Goal: Find specific page/section: Find specific page/section

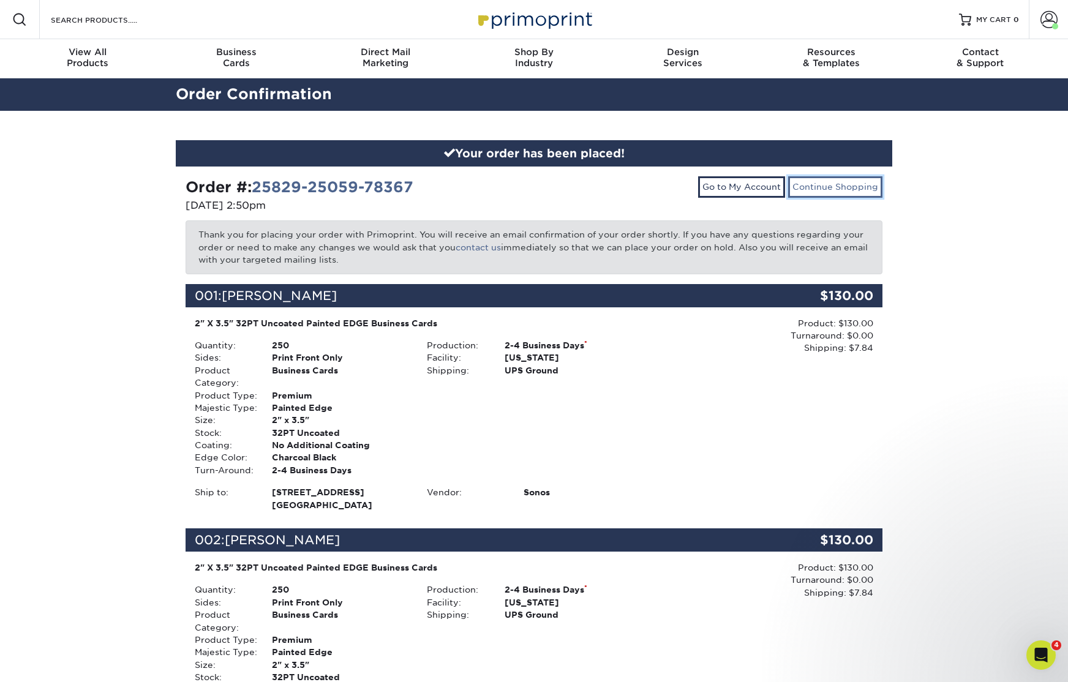
click at [864, 186] on link "Continue Shopping" at bounding box center [835, 186] width 94 height 21
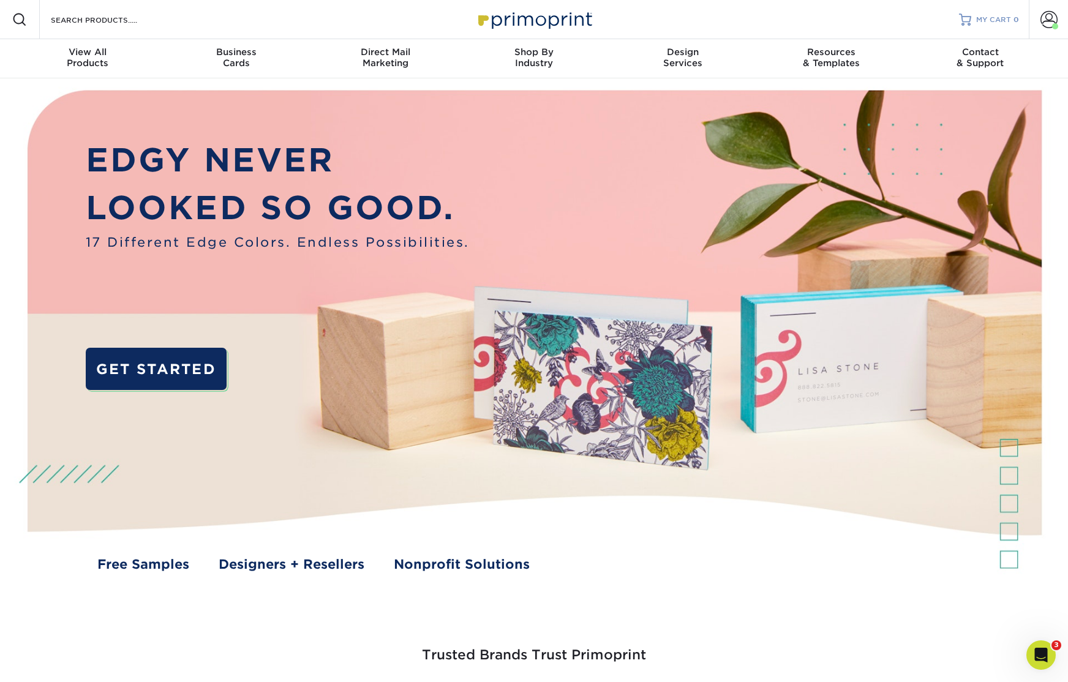
click at [983, 16] on span "MY CART" at bounding box center [993, 20] width 35 height 10
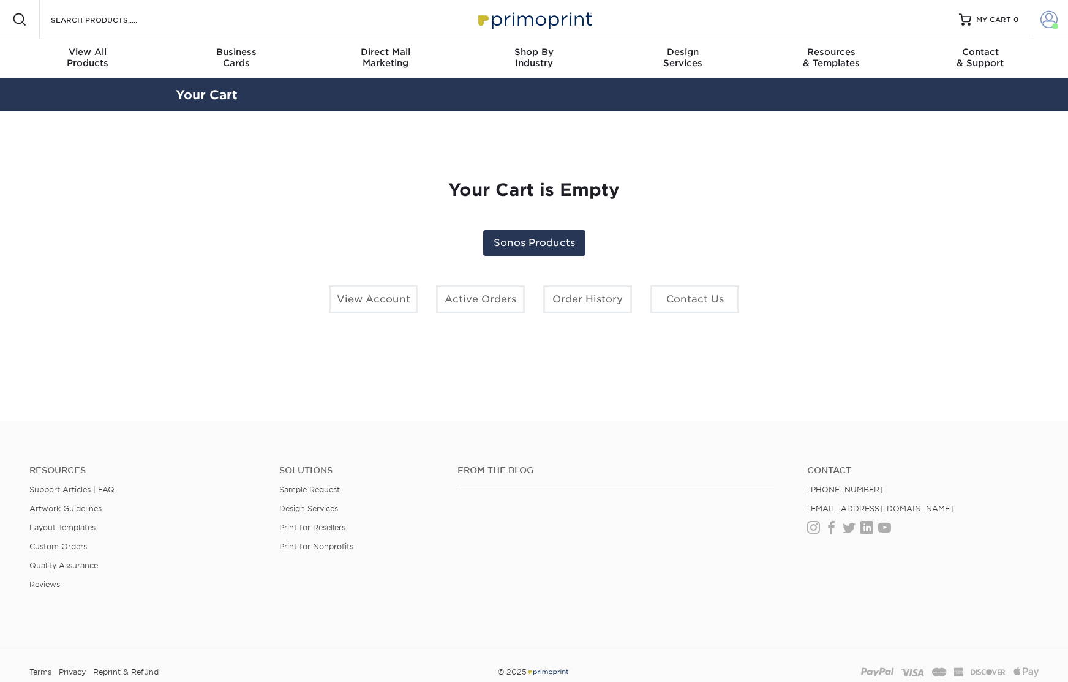
click at [1033, 20] on link "Account" at bounding box center [1048, 19] width 39 height 39
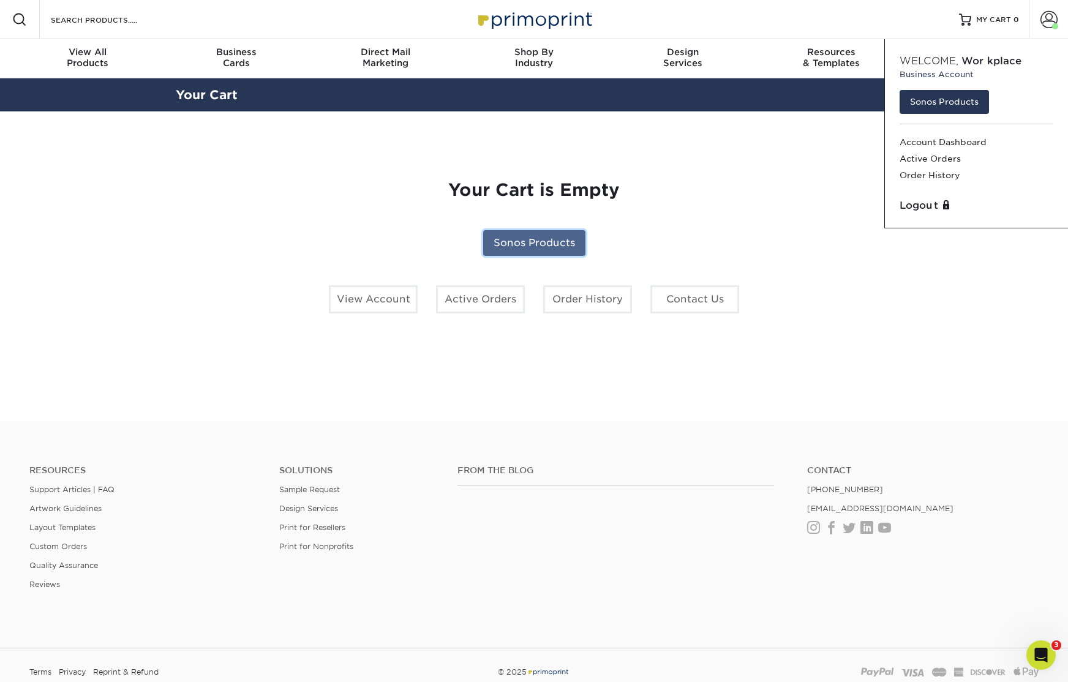
click at [551, 236] on link "Sonos Products" at bounding box center [534, 243] width 102 height 26
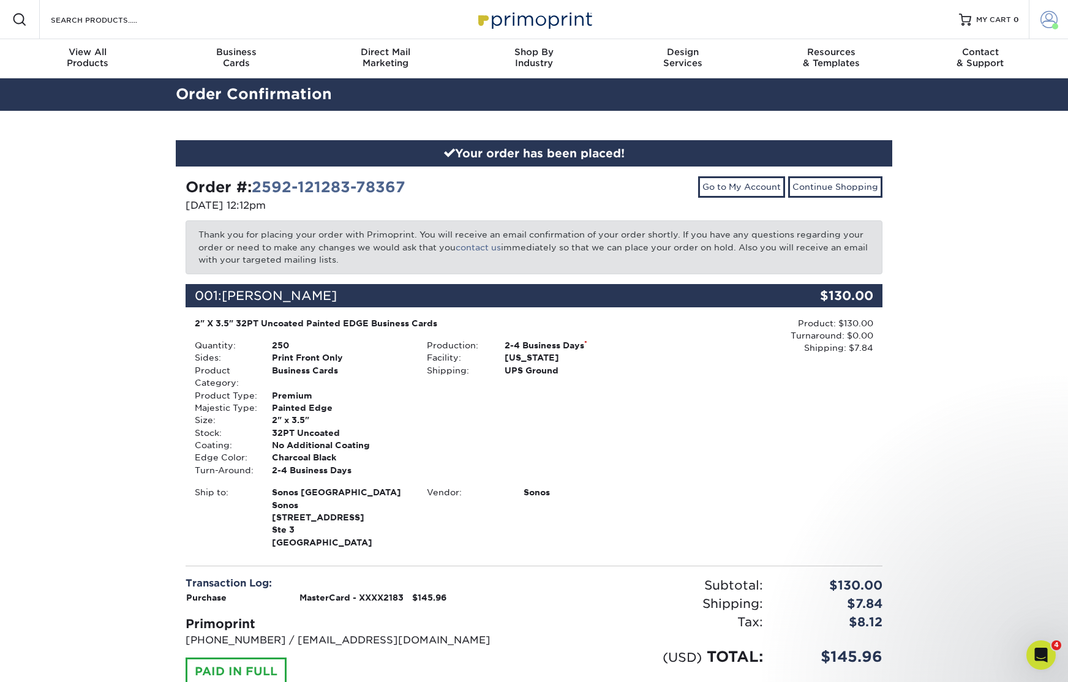
click at [1047, 25] on span at bounding box center [1049, 19] width 17 height 17
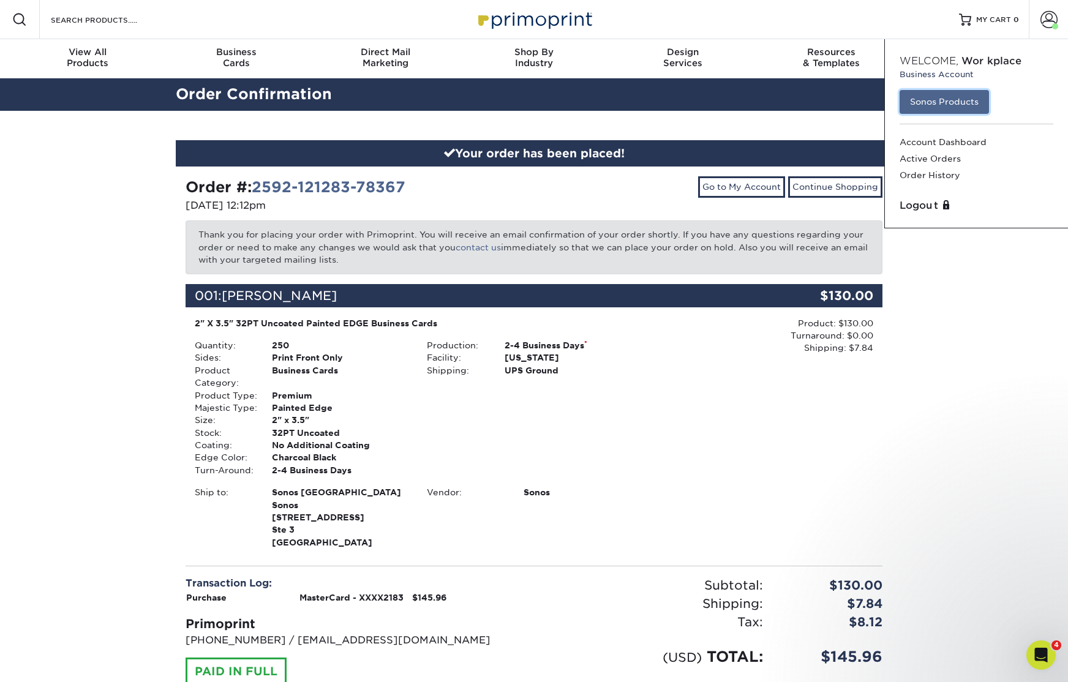
click at [943, 104] on link "Sonos Products" at bounding box center [944, 101] width 89 height 23
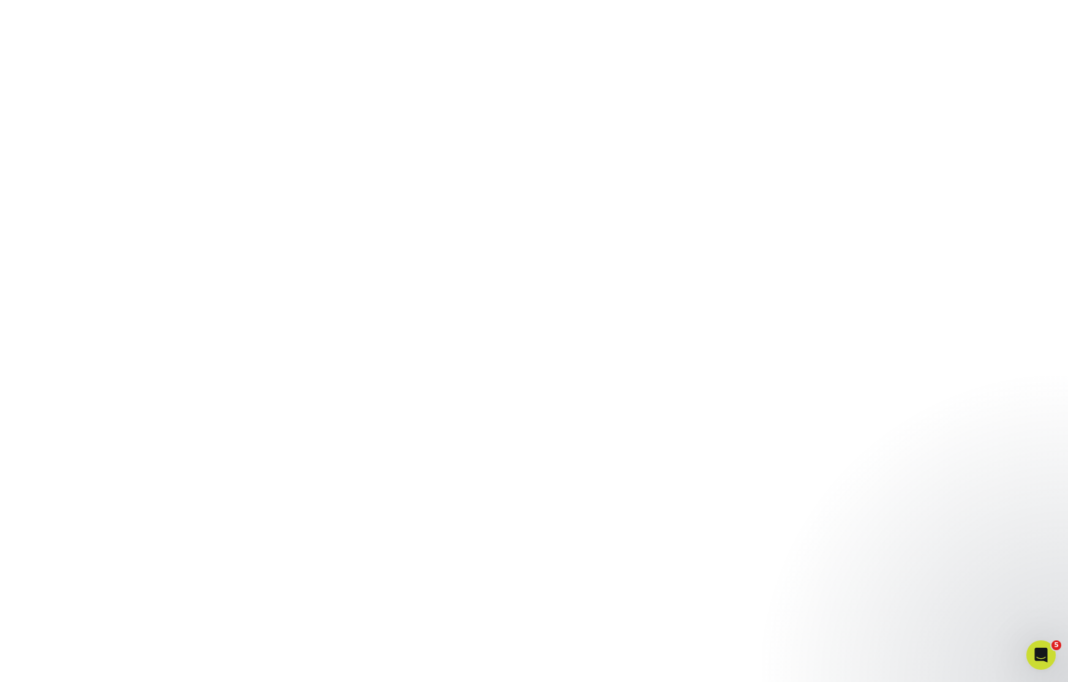
scroll to position [206, 0]
